Goal: Navigation & Orientation: Find specific page/section

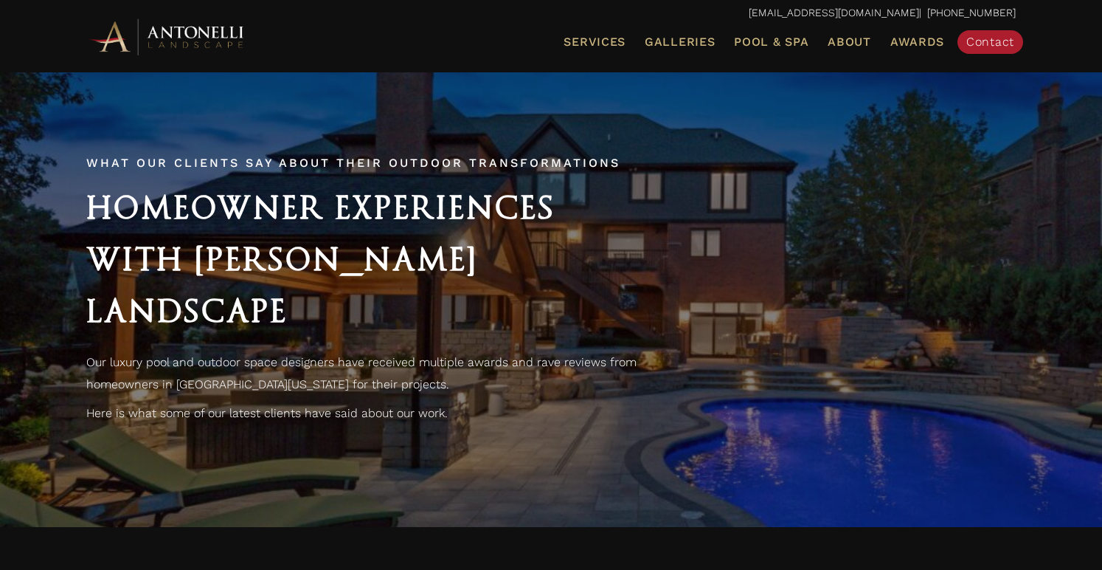
click at [877, 134] on div "What Our Clients Say About Their Outdoor Transformations Homeowner Experiences …" at bounding box center [551, 299] width 1102 height 456
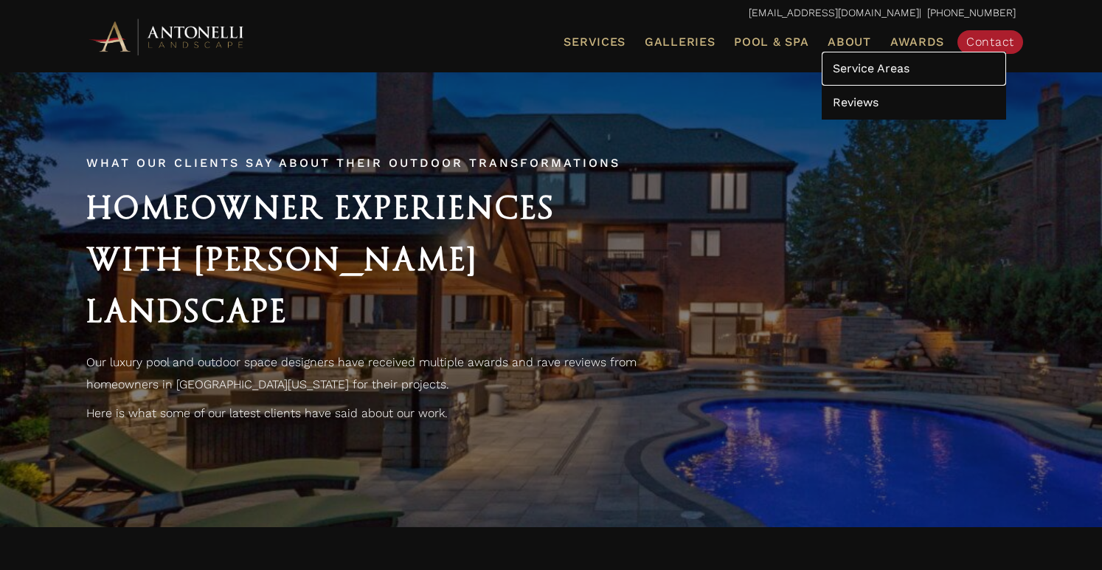
click at [863, 63] on span "Service Areas" at bounding box center [871, 68] width 77 height 14
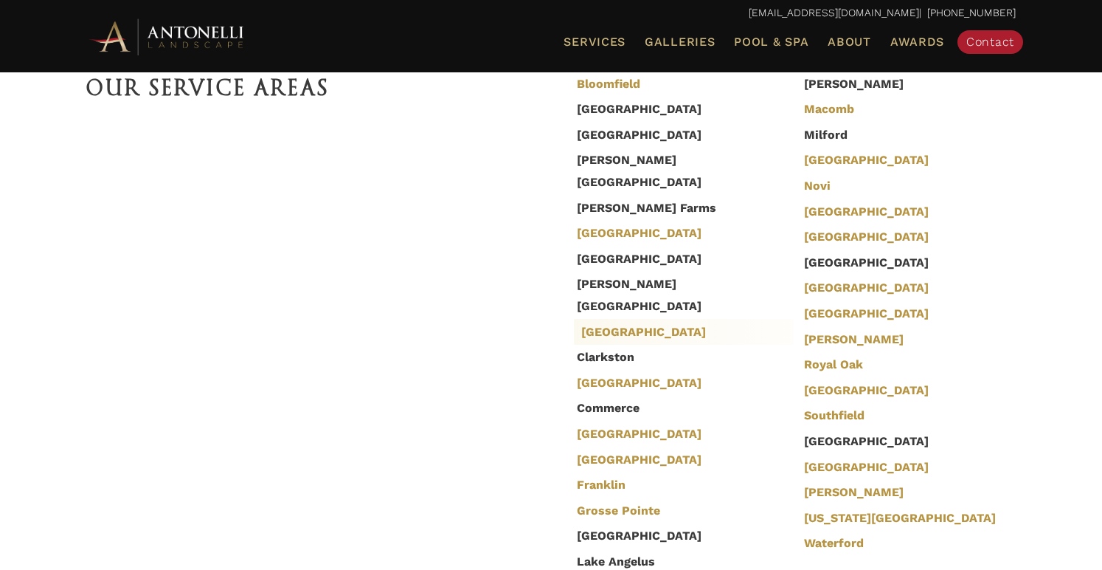
scroll to position [573, 0]
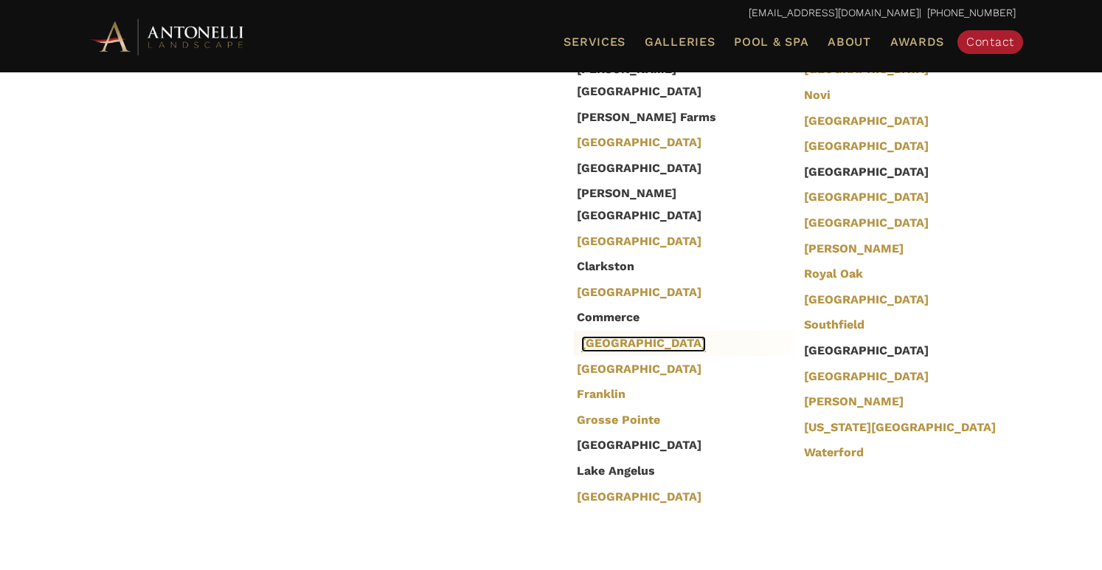
click at [600, 336] on link "[GEOGRAPHIC_DATA]" at bounding box center [643, 344] width 125 height 16
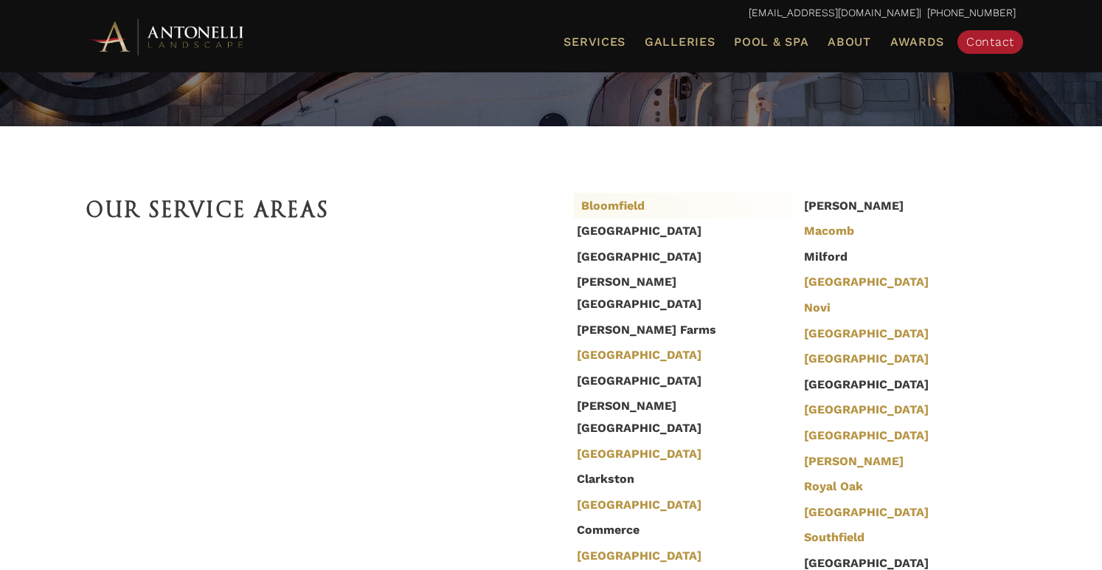
scroll to position [359, 0]
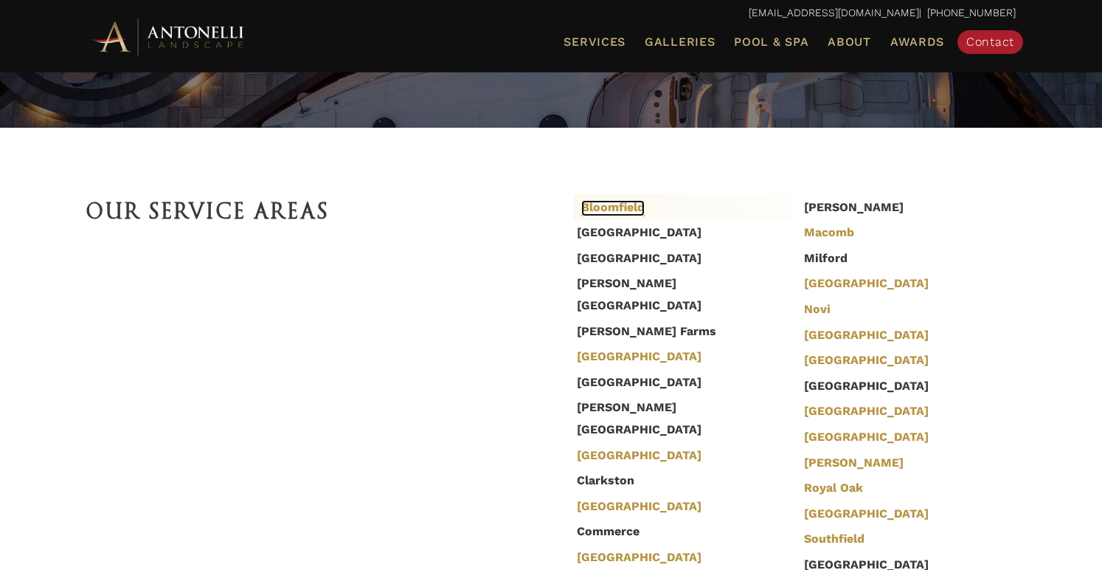
click at [620, 207] on link "Bloomfield" at bounding box center [612, 208] width 63 height 16
click at [618, 349] on link "[GEOGRAPHIC_DATA]" at bounding box center [643, 357] width 125 height 16
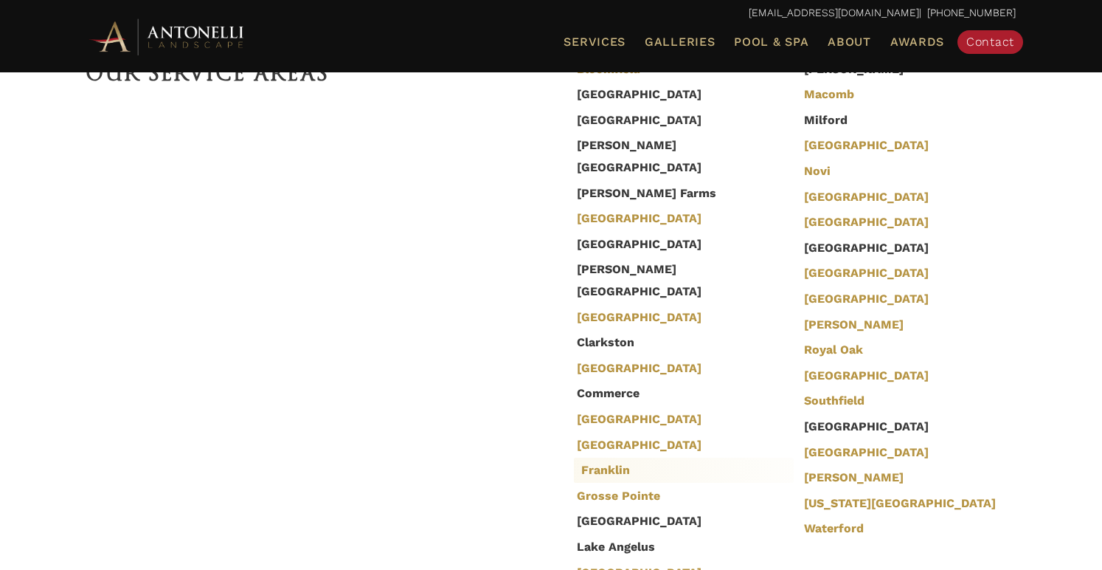
scroll to position [491, 0]
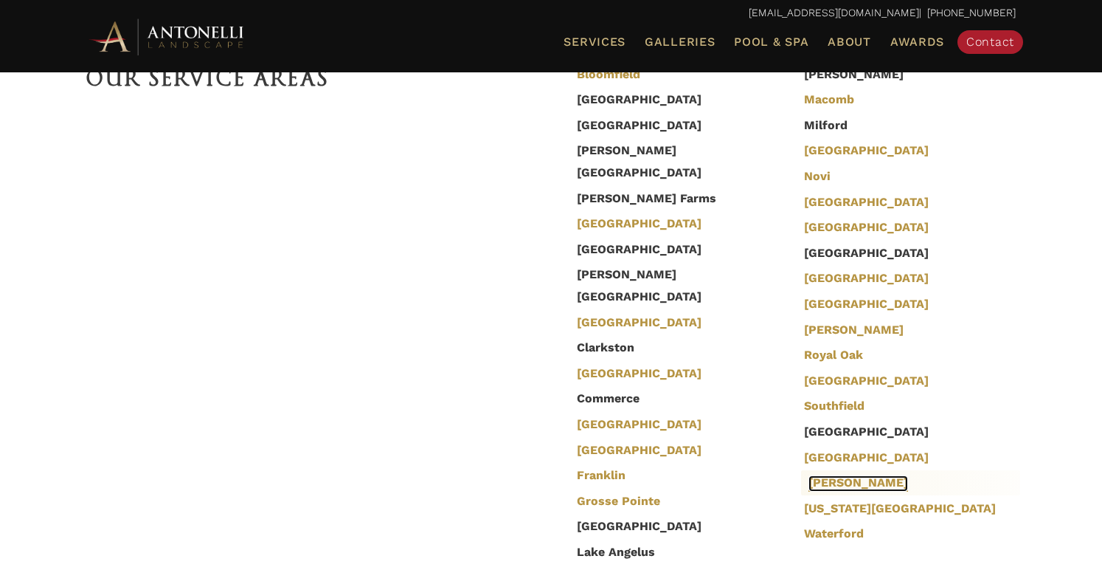
click at [809, 483] on link "[PERSON_NAME]" at bounding box center [859, 483] width 100 height 16
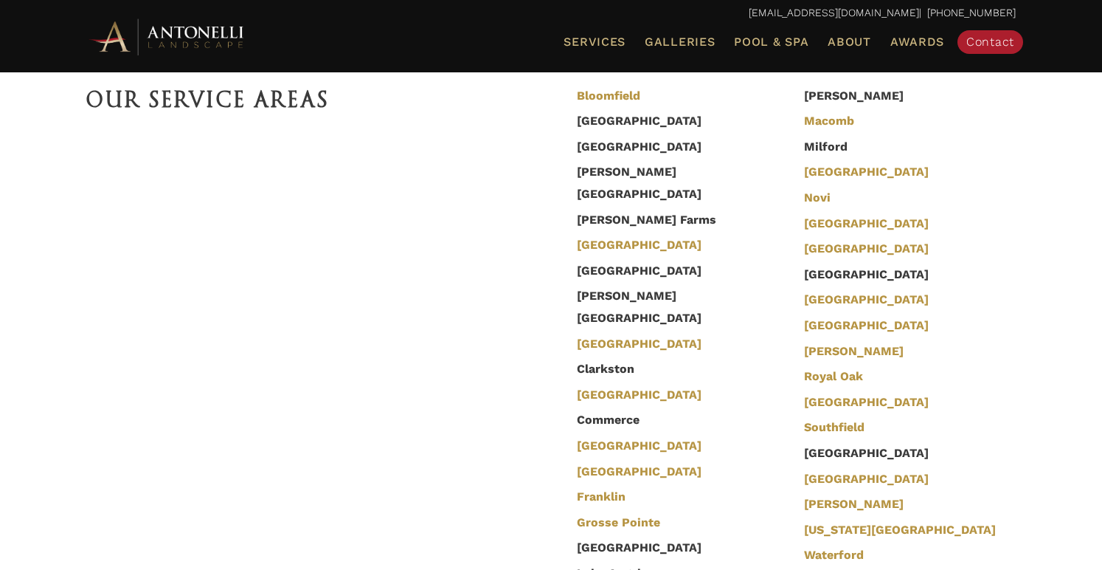
scroll to position [472, 0]
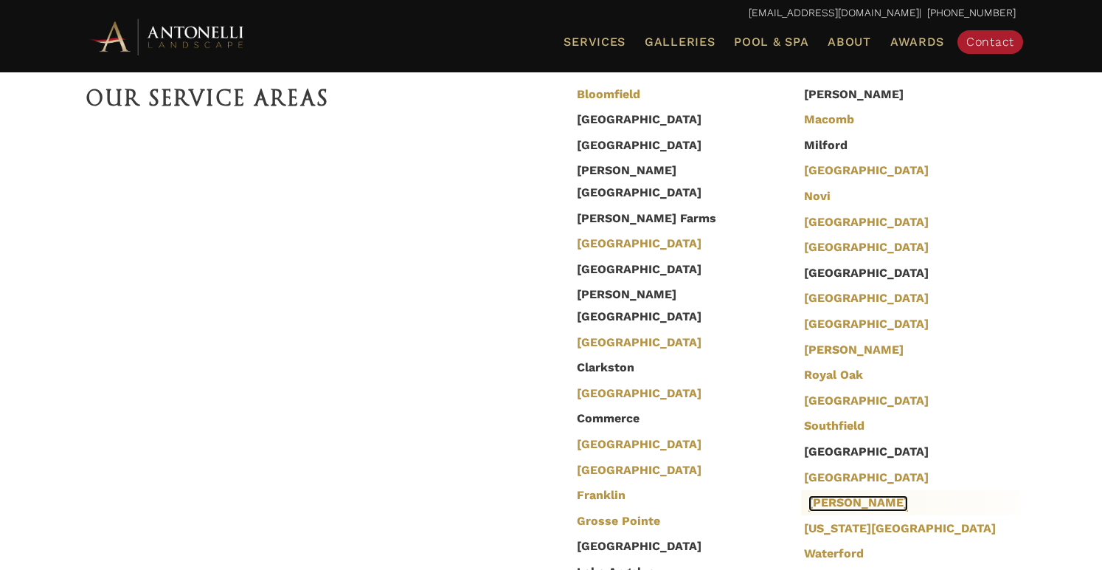
click at [814, 502] on link "[PERSON_NAME]" at bounding box center [859, 503] width 100 height 16
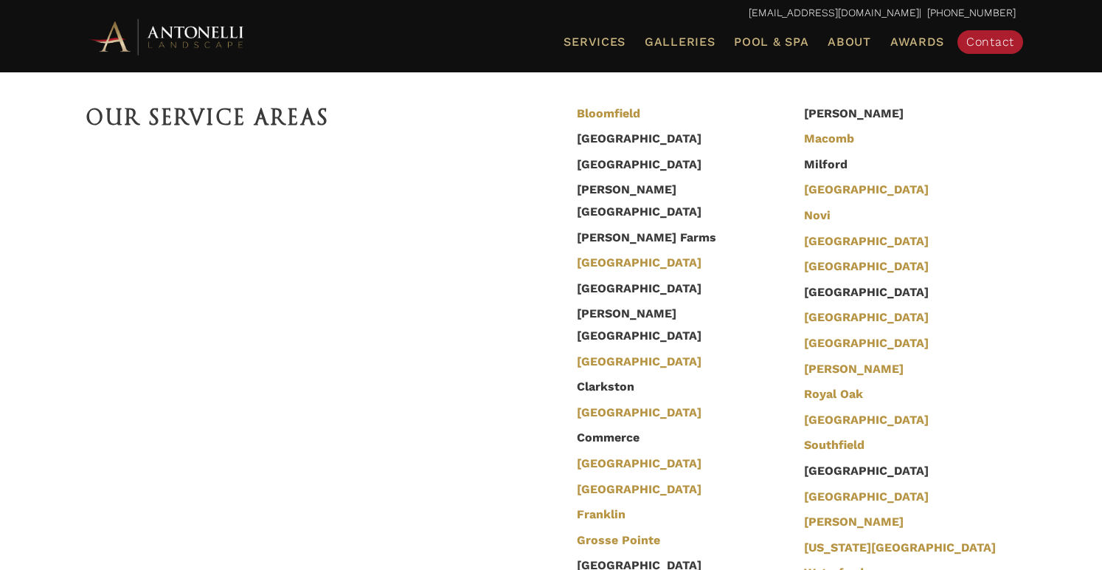
scroll to position [451, 0]
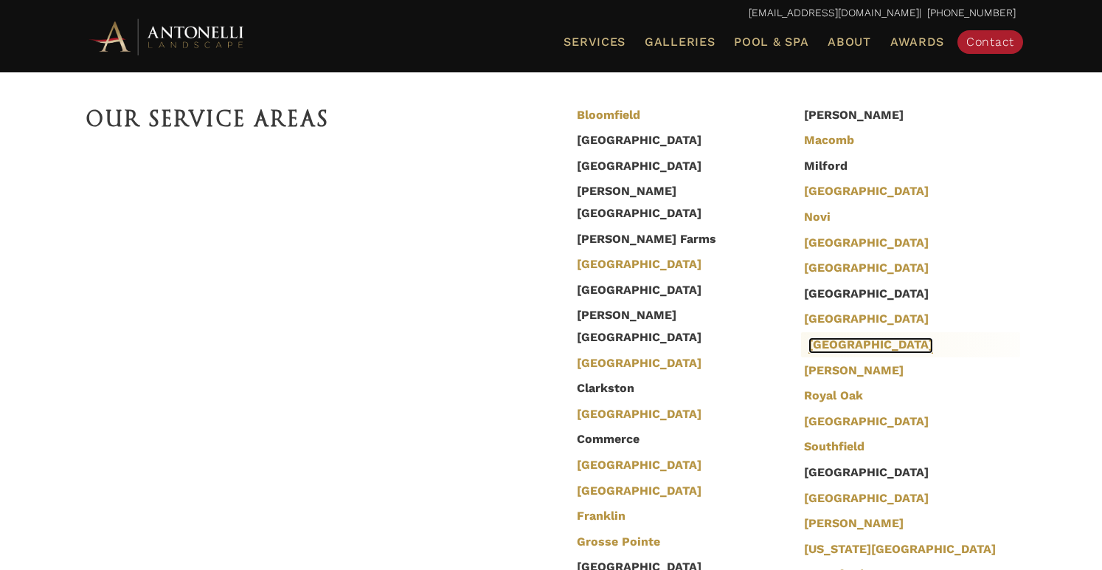
click at [831, 345] on link "[GEOGRAPHIC_DATA]" at bounding box center [871, 345] width 125 height 16
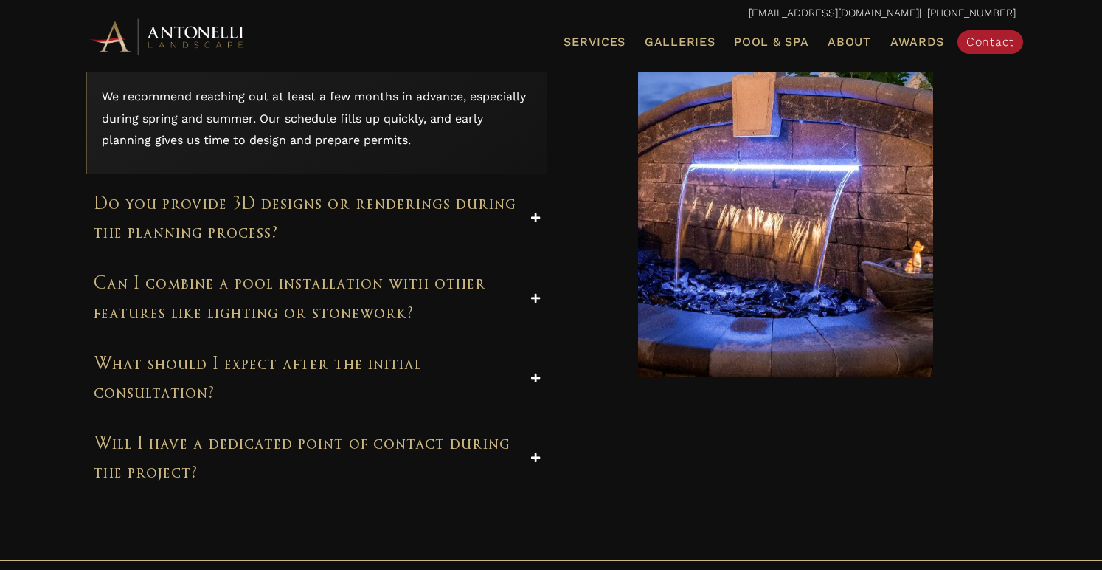
scroll to position [5519, 0]
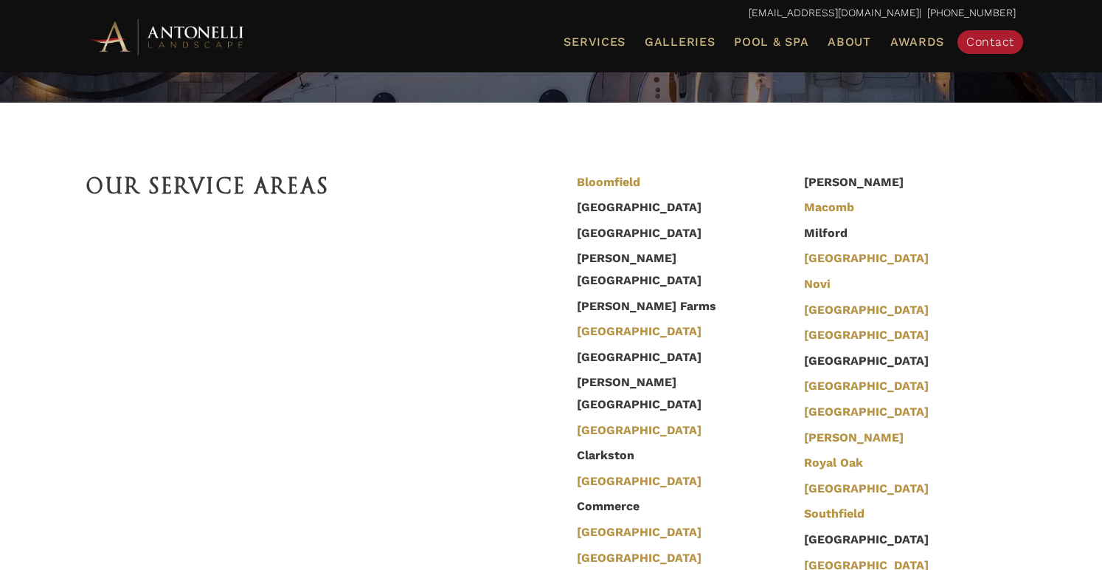
scroll to position [66, 0]
